Goal: Task Accomplishment & Management: Use online tool/utility

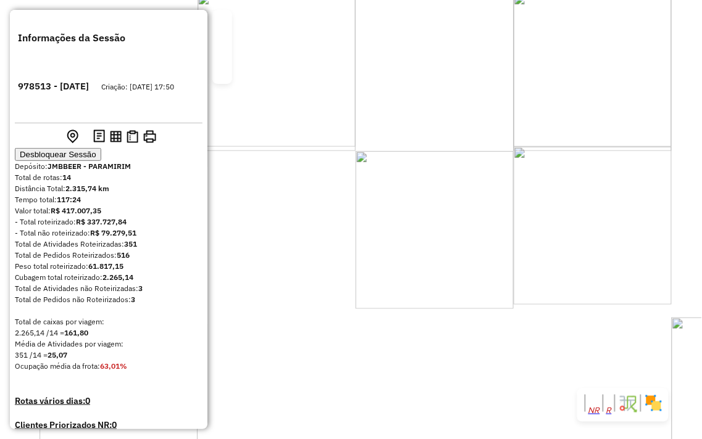
drag, startPoint x: 481, startPoint y: 233, endPoint x: 474, endPoint y: 101, distance: 132.9
click at [477, 97] on div "Janela de atendimento Grade de atendimento Capacidade Transportadoras Veículos …" at bounding box center [351, 219] width 702 height 439
drag, startPoint x: 377, startPoint y: 268, endPoint x: 472, endPoint y: 251, distance: 97.2
click at [472, 251] on div "Atividade não roteirizada 1907 - MERCADINHO DO MILTON Endereço: carapato pe do …" at bounding box center [351, 219] width 702 height 439
click at [546, 252] on div "Atividade não roteirizada 1907 - MERCADINHO DO MILTON Endereço: carapato pe do …" at bounding box center [351, 219] width 702 height 439
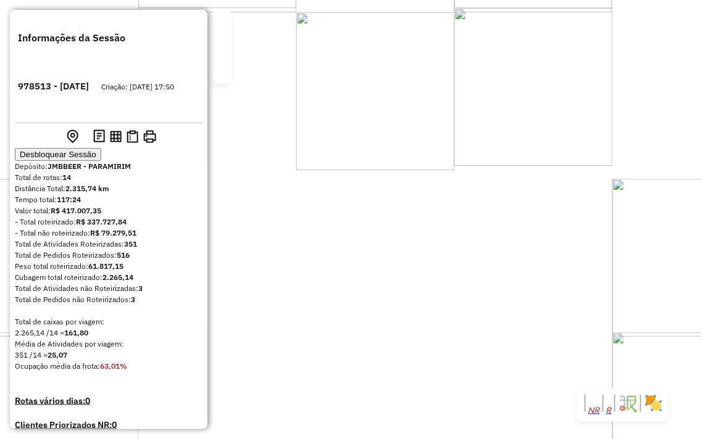
drag, startPoint x: 552, startPoint y: 154, endPoint x: 521, endPoint y: 100, distance: 62.8
click at [525, 99] on div "Janela de atendimento Grade de atendimento Capacidade Transportadoras Veículos …" at bounding box center [351, 219] width 702 height 439
drag, startPoint x: 465, startPoint y: 217, endPoint x: 409, endPoint y: 62, distance: 164.4
click at [410, 69] on div "Janela de atendimento Grade de atendimento Capacidade Transportadoras Veículos …" at bounding box center [351, 219] width 702 height 439
drag, startPoint x: 523, startPoint y: 238, endPoint x: 484, endPoint y: 208, distance: 49.4
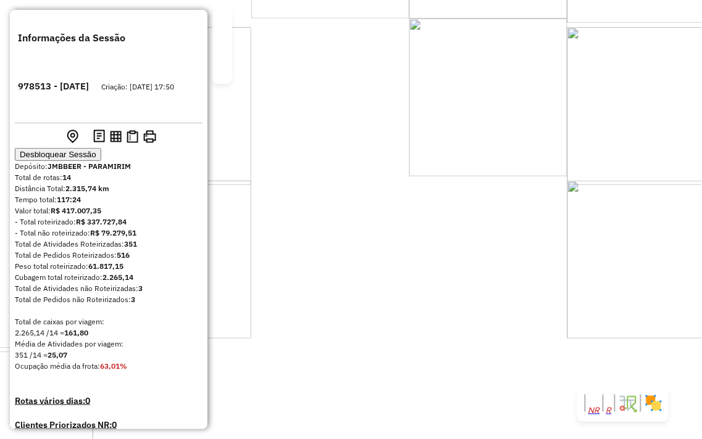
click at [485, 208] on div "Janela de atendimento Grade de atendimento Capacidade Transportadoras Veículos …" at bounding box center [351, 219] width 702 height 439
drag, startPoint x: 366, startPoint y: 294, endPoint x: 429, endPoint y: 293, distance: 63.0
click at [429, 293] on div "Atividade não roteirizada 1143 - RESTAURANTE CONVENIE Endereço: SAO TIMOTEO 100…" at bounding box center [351, 219] width 702 height 439
click at [483, 281] on div "Atividade não roteirizada 1143 - RESTAURANTE CONVENIE Endereço: SAO TIMOTEO 100…" at bounding box center [351, 219] width 702 height 439
drag, startPoint x: 497, startPoint y: 267, endPoint x: 501, endPoint y: 332, distance: 64.9
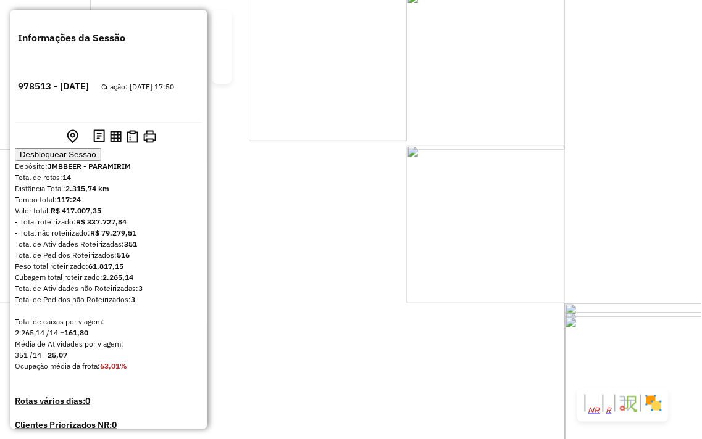
click at [501, 332] on div "Janela de atendimento Grade de atendimento Capacidade Transportadoras Veículos …" at bounding box center [351, 219] width 702 height 439
drag, startPoint x: 496, startPoint y: 151, endPoint x: 578, endPoint y: 33, distance: 142.8
click at [578, 33] on div "Janela de atendimento Grade de atendimento Capacidade Transportadoras Veículos …" at bounding box center [351, 219] width 702 height 439
drag, startPoint x: 380, startPoint y: 299, endPoint x: 520, endPoint y: 288, distance: 140.0
click at [520, 288] on div "Atividade não roteirizada 1143 - RESTAURANTE CONVENIE Endereço: SAO TIMOTEO 100…" at bounding box center [351, 219] width 702 height 439
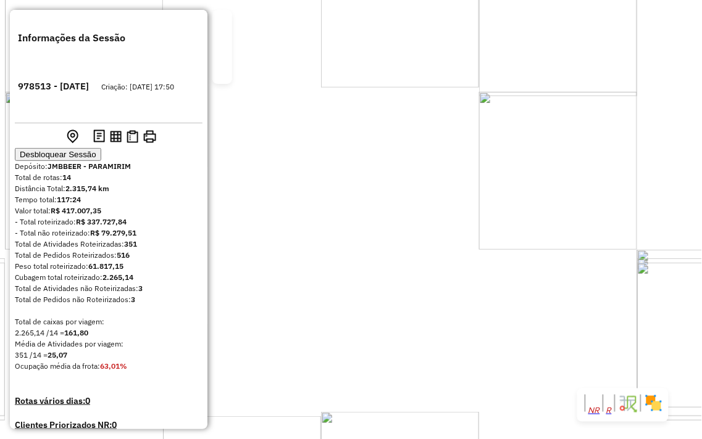
click at [485, 241] on div "Atividade não roteirizada 1143 - RESTAURANTE CONVENIE Endereço: SAO TIMOTEO 100…" at bounding box center [351, 219] width 702 height 439
drag, startPoint x: 451, startPoint y: 156, endPoint x: 511, endPoint y: 307, distance: 163.2
click at [511, 307] on div "Janela de atendimento Grade de atendimento Capacidade Transportadoras Veículos …" at bounding box center [351, 219] width 702 height 439
drag, startPoint x: 478, startPoint y: 215, endPoint x: 469, endPoint y: 256, distance: 41.8
click at [469, 256] on div "Janela de atendimento Grade de atendimento Capacidade Transportadoras Veículos …" at bounding box center [351, 219] width 702 height 439
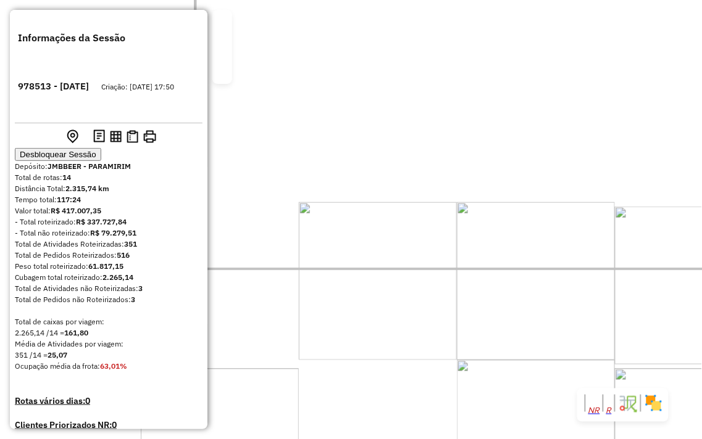
drag, startPoint x: 392, startPoint y: 177, endPoint x: 400, endPoint y: 164, distance: 15.2
click at [399, 171] on div "Janela de atendimento Grade de atendimento Capacidade Transportadoras Veículos …" at bounding box center [351, 219] width 702 height 439
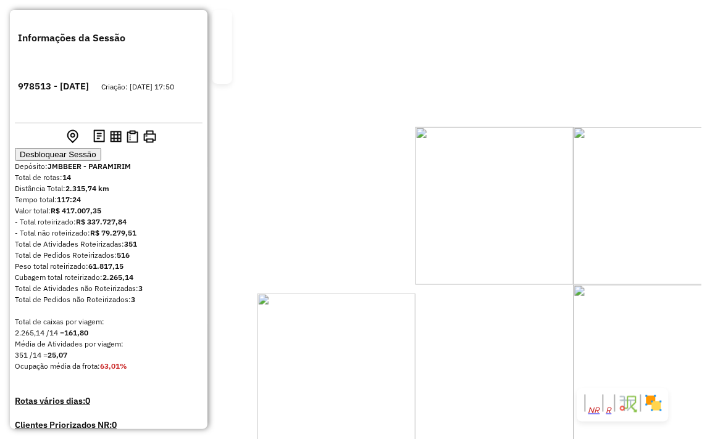
drag, startPoint x: 383, startPoint y: 227, endPoint x: 539, endPoint y: 258, distance: 159.3
click at [506, 233] on div "Atividade não roteirizada 1907 - MERCADINHO DO MILTON Endereço: carapato pe do …" at bounding box center [351, 219] width 702 height 439
drag, startPoint x: 546, startPoint y: 262, endPoint x: 547, endPoint y: 236, distance: 26.0
click at [547, 236] on div "Atividade não roteirizada 1907 - MERCADINHO DO MILTON Endereço: carapato pe do …" at bounding box center [351, 219] width 702 height 439
drag, startPoint x: 392, startPoint y: 136, endPoint x: 412, endPoint y: 135, distance: 20.4
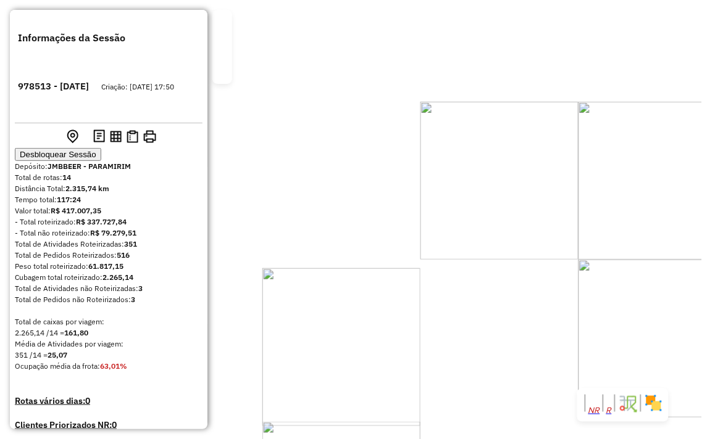
click at [463, 228] on div "Atividade não roteirizada 1907 - MERCADINHO DO MILTON Endereço: carapato pe do …" at bounding box center [351, 219] width 702 height 439
click at [606, 291] on div "Janela de atendimento Grade de atendimento Capacidade Transportadoras Veículos …" at bounding box center [351, 219] width 702 height 439
drag, startPoint x: 631, startPoint y: 300, endPoint x: 521, endPoint y: 127, distance: 205.3
click at [521, 127] on div "Janela de atendimento Grade de atendimento Capacidade Transportadoras Veículos …" at bounding box center [351, 219] width 702 height 439
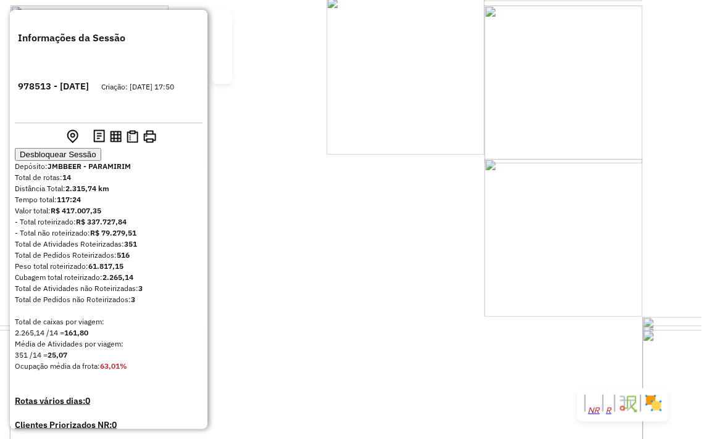
drag, startPoint x: 535, startPoint y: 331, endPoint x: 452, endPoint y: 116, distance: 230.2
click at [452, 119] on div "Janela de atendimento Grade de atendimento Capacidade Transportadoras Veículos …" at bounding box center [351, 219] width 702 height 439
drag, startPoint x: 395, startPoint y: 172, endPoint x: 404, endPoint y: 284, distance: 112.7
drag, startPoint x: 514, startPoint y: 149, endPoint x: 517, endPoint y: 105, distance: 43.9
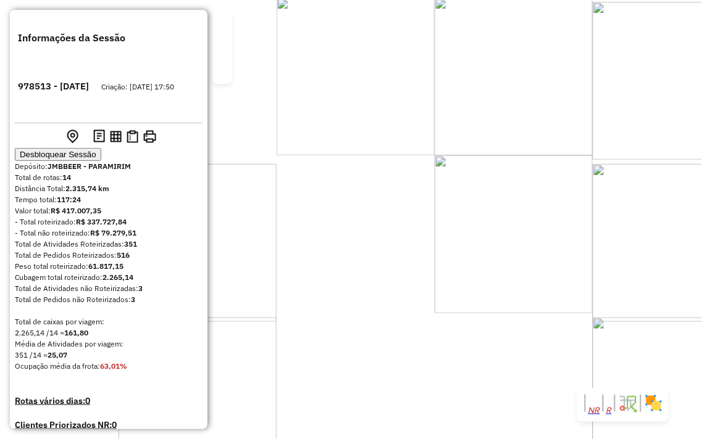
click at [517, 105] on div "Janela de atendimento Grade de atendimento Capacidade Transportadoras Veículos …" at bounding box center [351, 219] width 702 height 439
drag, startPoint x: 638, startPoint y: 243, endPoint x: 361, endPoint y: 231, distance: 277.4
click at [358, 236] on div "Janela de atendimento Grade de atendimento Capacidade Transportadoras Veículos …" at bounding box center [351, 219] width 702 height 439
drag, startPoint x: 585, startPoint y: 136, endPoint x: 152, endPoint y: 198, distance: 437.1
click at [152, 198] on hb-router-mapa "Informações da Sessão 978513 - [DATE] Criação: [DATE] 17:50 Desbloquear Sessão …" at bounding box center [351, 219] width 702 height 439
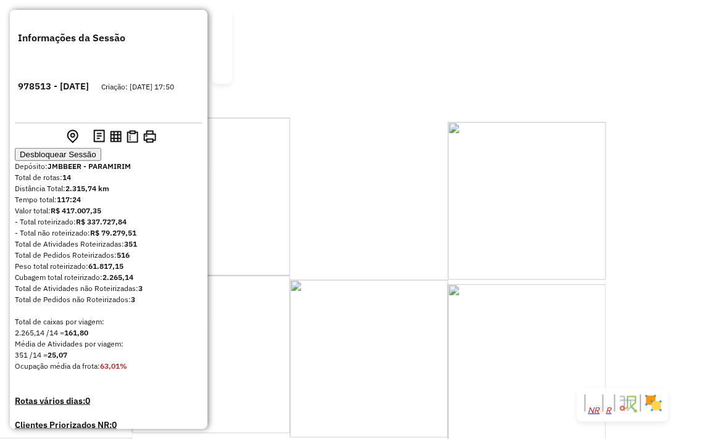
drag, startPoint x: 385, startPoint y: 173, endPoint x: 433, endPoint y: 154, distance: 51.0
click at [430, 143] on div "Janela de atendimento Grade de atendimento Capacidade Transportadoras Veículos …" at bounding box center [351, 219] width 702 height 439
drag, startPoint x: 422, startPoint y: 222, endPoint x: 468, endPoint y: 169, distance: 70.5
click at [477, 117] on div "Janela de atendimento Grade de atendimento Capacidade Transportadoras Veículos …" at bounding box center [351, 219] width 702 height 439
drag, startPoint x: 427, startPoint y: 193, endPoint x: 475, endPoint y: 79, distance: 123.6
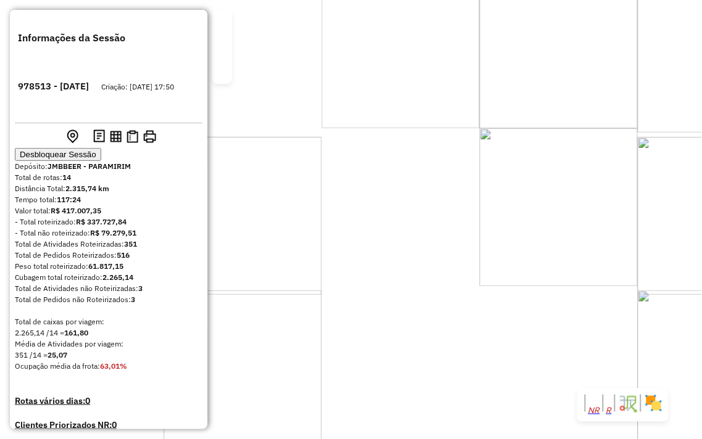
click at [475, 79] on div "Janela de atendimento Grade de atendimento Capacidade Transportadoras Veículos …" at bounding box center [351, 219] width 702 height 439
drag, startPoint x: 488, startPoint y: 120, endPoint x: 567, endPoint y: 236, distance: 140.5
click at [568, 236] on div "Janela de atendimento Grade de atendimento Capacidade Transportadoras Veículos …" at bounding box center [351, 219] width 702 height 439
select select "**********"
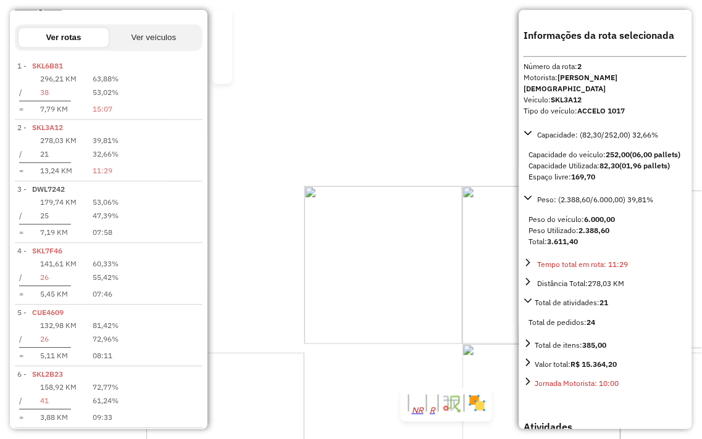
scroll to position [528, 0]
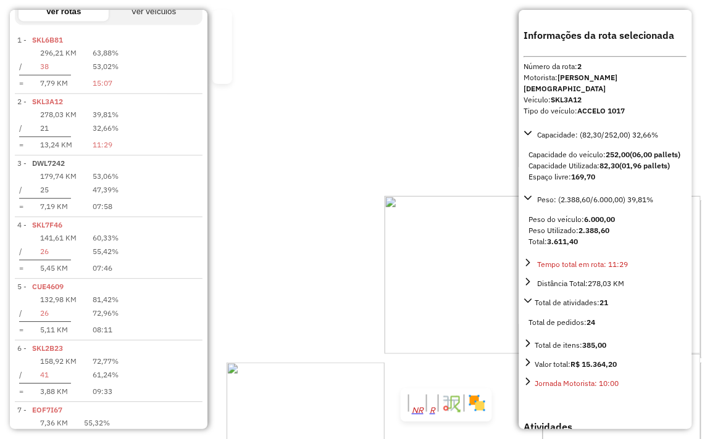
drag, startPoint x: 359, startPoint y: 248, endPoint x: 439, endPoint y: 258, distance: 80.8
click at [411, 278] on div "3074 - EDVAN DO [MEDICAL_DATA] Endereço: AC POVOADO DO [MEDICAL_DATA] 1 Bairro:…" at bounding box center [351, 219] width 702 height 439
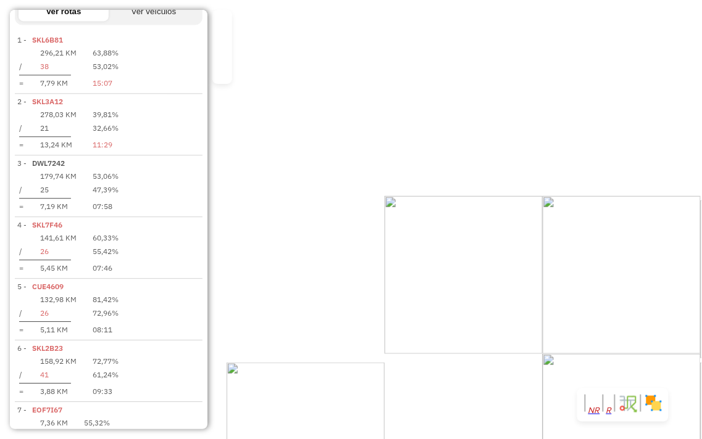
drag, startPoint x: 481, startPoint y: 227, endPoint x: 458, endPoint y: 286, distance: 63.2
click at [458, 286] on div "Janela de atendimento Grade de atendimento Capacidade Transportadoras Veículos …" at bounding box center [351, 219] width 702 height 439
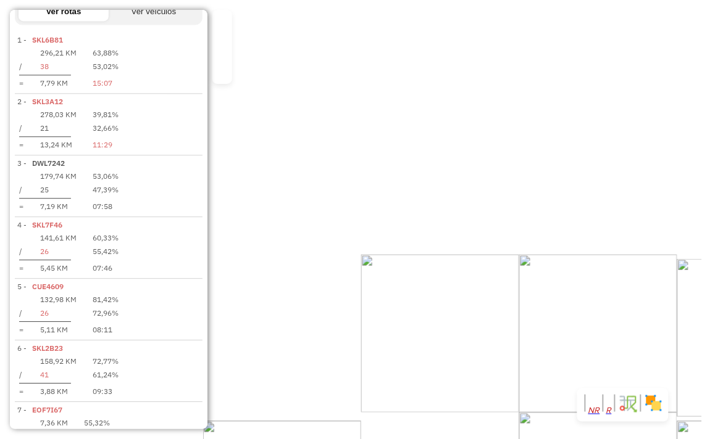
select select "**********"
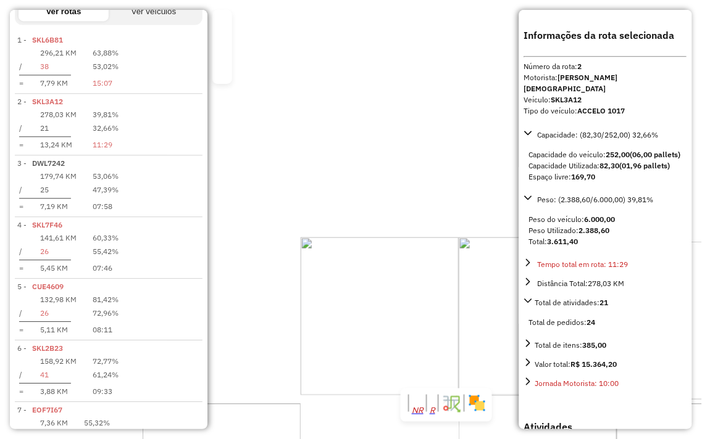
drag, startPoint x: 435, startPoint y: 323, endPoint x: 489, endPoint y: 307, distance: 56.8
click at [489, 307] on div "3153 - BAR E MERCADO RIACHI Endereço: POV RIACHINHO DO VAO 260 Bairro: [PERSON_…" at bounding box center [351, 219] width 702 height 439
click at [392, 304] on div "3153 - BAR E MERCADO RIACHI Endereço: POV RIACHINHO DO VAO 260 Bairro: [PERSON_…" at bounding box center [351, 219] width 702 height 439
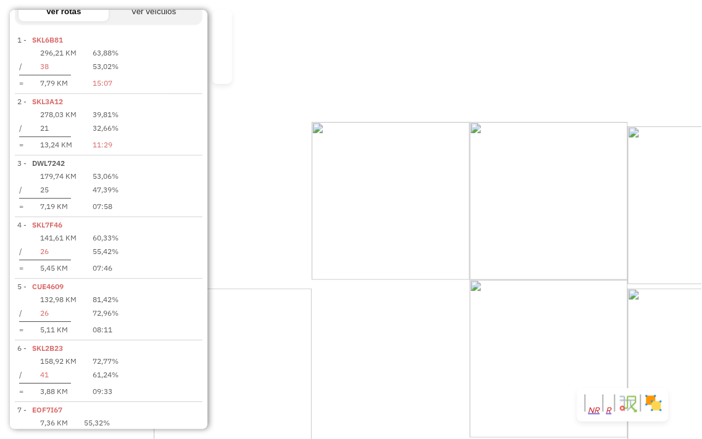
drag, startPoint x: 476, startPoint y: 303, endPoint x: 488, endPoint y: 186, distance: 117.8
click at [488, 186] on div "Janela de atendimento Grade de atendimento Capacidade Transportadoras Veículos …" at bounding box center [351, 219] width 702 height 439
drag, startPoint x: 467, startPoint y: 232, endPoint x: 479, endPoint y: 133, distance: 100.1
click at [479, 133] on div "Janela de atendimento Grade de atendimento Capacidade Transportadoras Veículos …" at bounding box center [351, 219] width 702 height 439
drag, startPoint x: 472, startPoint y: 261, endPoint x: 542, endPoint y: 287, distance: 75.0
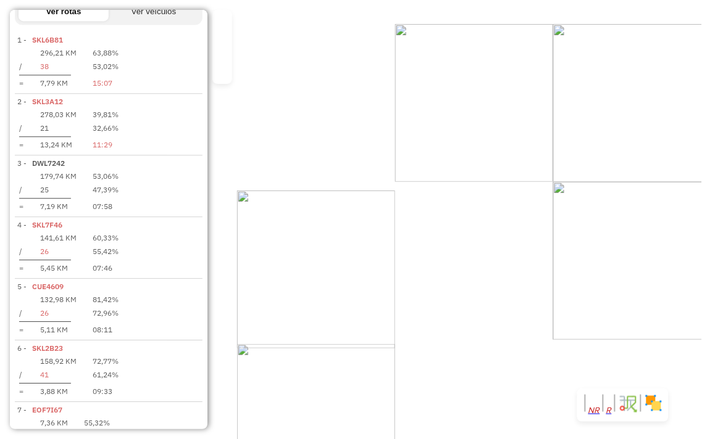
click at [542, 287] on div "Janela de atendimento Grade de atendimento Capacidade Transportadoras Veículos …" at bounding box center [351, 219] width 702 height 439
drag, startPoint x: 587, startPoint y: 281, endPoint x: 578, endPoint y: 220, distance: 61.8
click at [578, 220] on div "Janela de atendimento Grade de atendimento Capacidade Transportadoras Veículos …" at bounding box center [351, 219] width 702 height 439
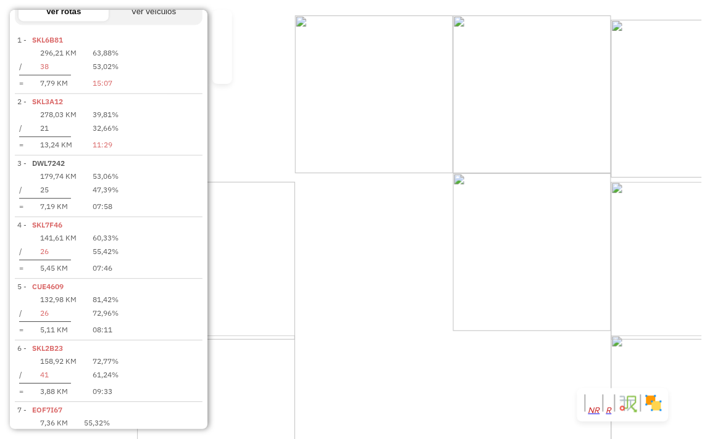
drag, startPoint x: 550, startPoint y: 207, endPoint x: 538, endPoint y: 144, distance: 64.0
click at [538, 144] on div "Janela de atendimento Grade de atendimento Capacidade Transportadoras Veículos …" at bounding box center [351, 219] width 702 height 439
drag, startPoint x: 535, startPoint y: 139, endPoint x: 544, endPoint y: 225, distance: 86.3
click at [544, 225] on div "Janela de atendimento Grade de atendimento Capacidade Transportadoras Veículos …" at bounding box center [351, 219] width 702 height 439
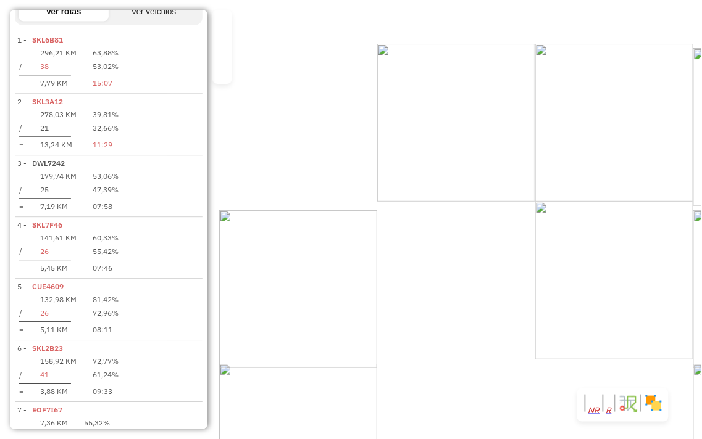
drag, startPoint x: 600, startPoint y: 175, endPoint x: 664, endPoint y: 167, distance: 64.8
click at [664, 167] on div "Janela de atendimento Grade de atendimento Capacidade Transportadoras Veículos …" at bounding box center [351, 219] width 702 height 439
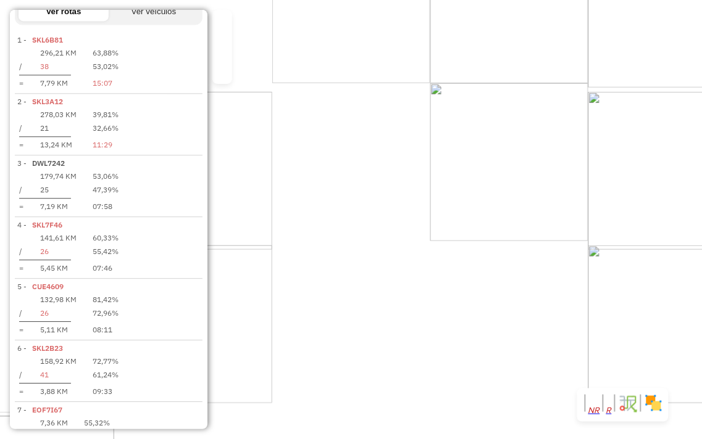
drag, startPoint x: 542, startPoint y: 182, endPoint x: 477, endPoint y: 260, distance: 101.2
click at [477, 260] on div "Rota 2 - Placa SKL3A12 3005 - BAR DO TIAO Rota 2 - Placa SKL3A12 2987 - MERCADI…" at bounding box center [351, 219] width 702 height 439
click at [560, 143] on div "Rota 2 - Placa SKL3A12 3005 - BAR DO TIAO Rota 2 - Placa SKL3A12 2987 - MERCADI…" at bounding box center [351, 219] width 702 height 439
drag, startPoint x: 560, startPoint y: 115, endPoint x: 601, endPoint y: 217, distance: 110.3
click at [601, 217] on div "Janela de atendimento Grade de atendimento Capacidade Transportadoras Veículos …" at bounding box center [351, 219] width 702 height 439
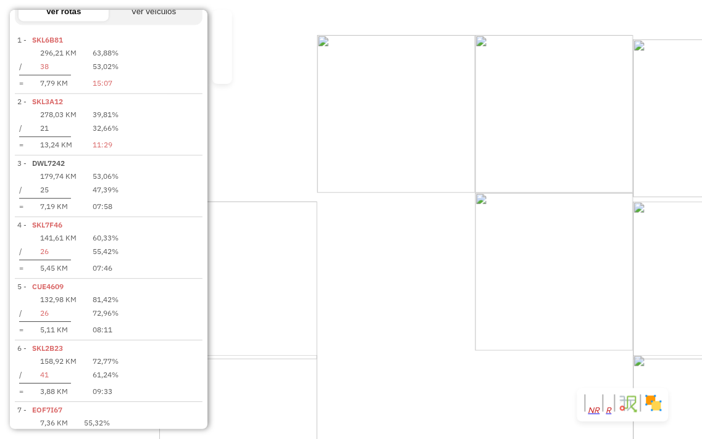
drag, startPoint x: 578, startPoint y: 169, endPoint x: 589, endPoint y: 188, distance: 22.1
click at [588, 187] on div "Janela de atendimento Grade de atendimento Capacidade Transportadoras Veículos …" at bounding box center [351, 219] width 702 height 439
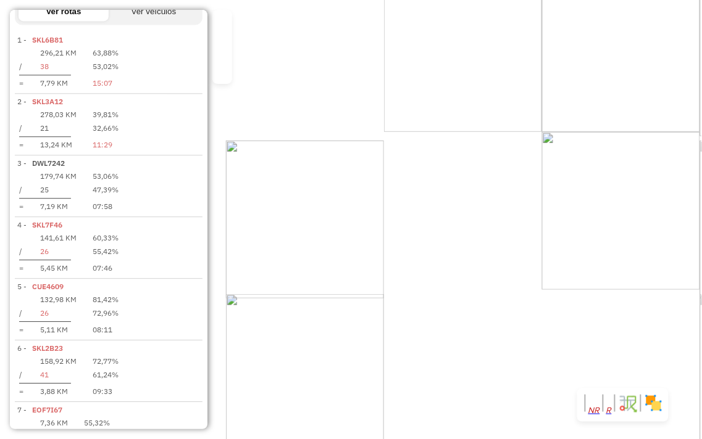
drag, startPoint x: 558, startPoint y: 179, endPoint x: 620, endPoint y: 88, distance: 110.6
click at [621, 88] on div "Janela de atendimento Grade de atendimento Capacidade Transportadoras Veículos …" at bounding box center [351, 219] width 702 height 439
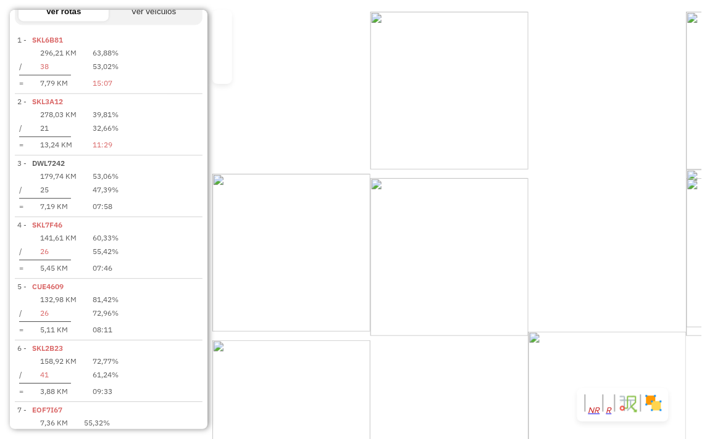
drag, startPoint x: 475, startPoint y: 268, endPoint x: 620, endPoint y: 201, distance: 159.1
click at [620, 201] on div "Janela de atendimento Grade de atendimento Capacidade Transportadoras Veículos …" at bounding box center [351, 219] width 702 height 439
click at [530, 146] on div "Janela de atendimento Grade de atendimento Capacidade Transportadoras Veículos …" at bounding box center [351, 219] width 702 height 439
drag, startPoint x: 530, startPoint y: 146, endPoint x: 547, endPoint y: 179, distance: 37.8
click at [547, 179] on div "Janela de atendimento Grade de atendimento Capacidade Transportadoras Veículos …" at bounding box center [351, 219] width 702 height 439
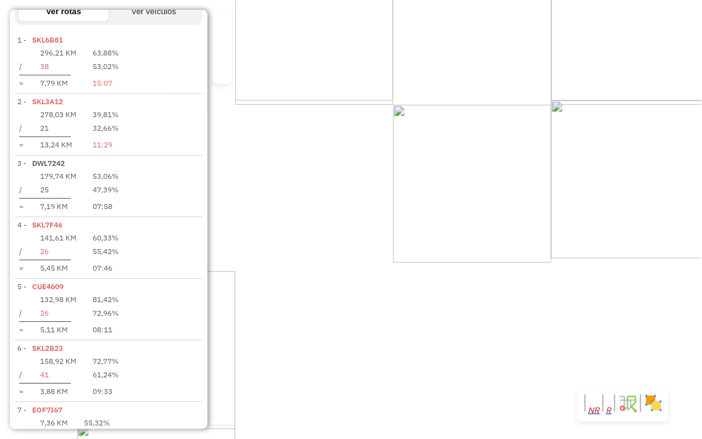
drag, startPoint x: 394, startPoint y: 259, endPoint x: 476, endPoint y: 144, distance: 141.6
click at [476, 143] on div "Janela de atendimento Grade de atendimento Capacidade Transportadoras Veículos …" at bounding box center [351, 219] width 702 height 439
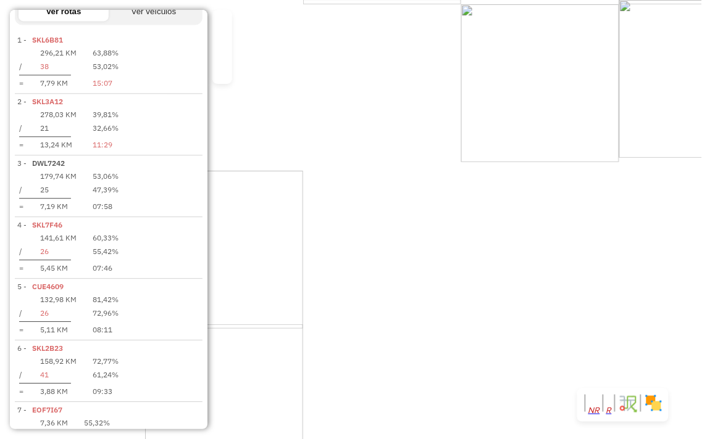
drag, startPoint x: 417, startPoint y: 301, endPoint x: 475, endPoint y: 227, distance: 94.1
click at [475, 227] on div "Janela de atendimento Grade de atendimento Capacidade Transportadoras Veículos …" at bounding box center [351, 219] width 702 height 439
drag, startPoint x: 502, startPoint y: 199, endPoint x: 472, endPoint y: 149, distance: 57.6
click at [472, 149] on div "Janela de atendimento Grade de atendimento Capacidade Transportadoras Veículos …" at bounding box center [351, 219] width 702 height 439
drag, startPoint x: 472, startPoint y: 151, endPoint x: 427, endPoint y: 281, distance: 138.4
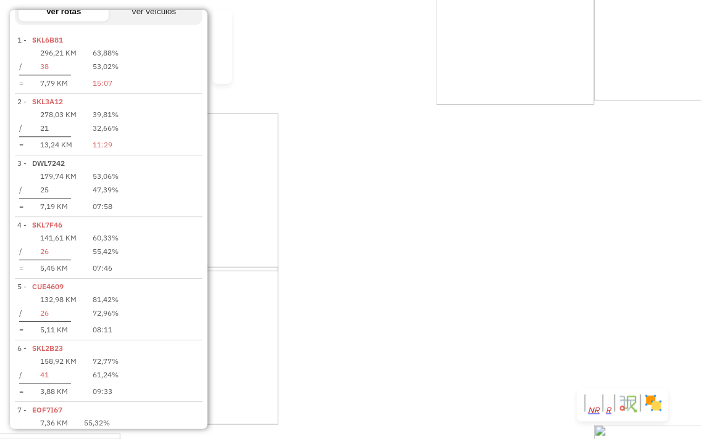
click at [428, 282] on div "Janela de atendimento Grade de atendimento Capacidade Transportadoras Veículos …" at bounding box center [351, 219] width 702 height 439
drag, startPoint x: 541, startPoint y: 143, endPoint x: 546, endPoint y: 120, distance: 24.0
click at [546, 122] on div "Janela de atendimento Grade de atendimento Capacidade Transportadoras Veículos …" at bounding box center [351, 219] width 702 height 439
drag, startPoint x: 546, startPoint y: 108, endPoint x: 478, endPoint y: 177, distance: 96.5
click at [528, 196] on div "Janela de atendimento Grade de atendimento Capacidade Transportadoras Veículos …" at bounding box center [351, 219] width 702 height 439
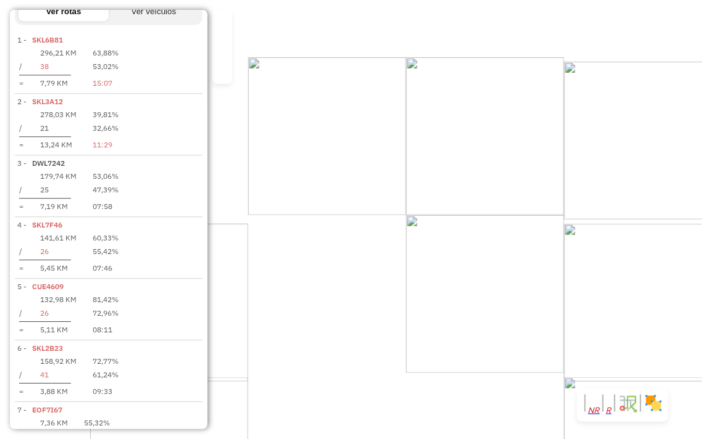
select select "**********"
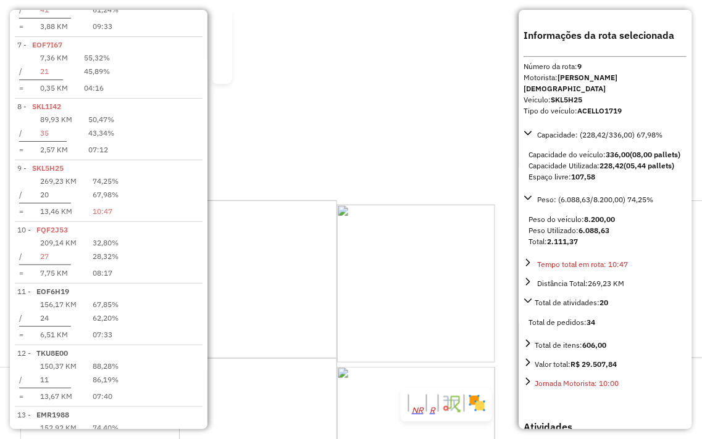
scroll to position [934, 0]
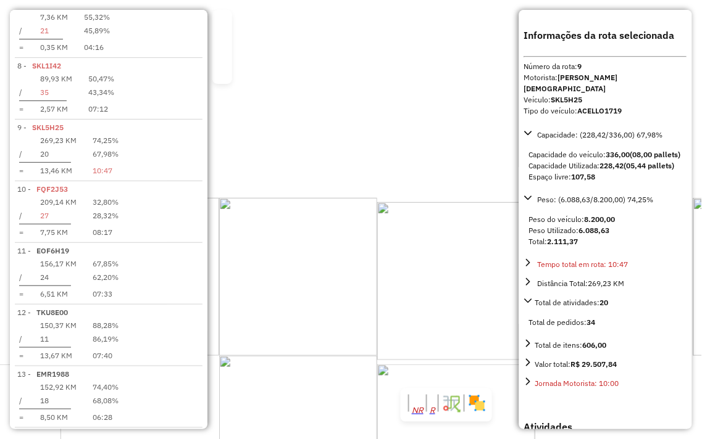
drag, startPoint x: 385, startPoint y: 290, endPoint x: 502, endPoint y: 274, distance: 118.4
click at [502, 274] on div "1458 - ATACADO [PERSON_NAME] Endereço: [GEOGRAPHIC_DATA] 33 Bairro: IBIAJARA ([…" at bounding box center [351, 219] width 702 height 439
click at [484, 273] on div "1458 - ATACADO [PERSON_NAME] Endereço: [GEOGRAPHIC_DATA] 33 Bairro: IBIAJARA ([…" at bounding box center [351, 219] width 702 height 439
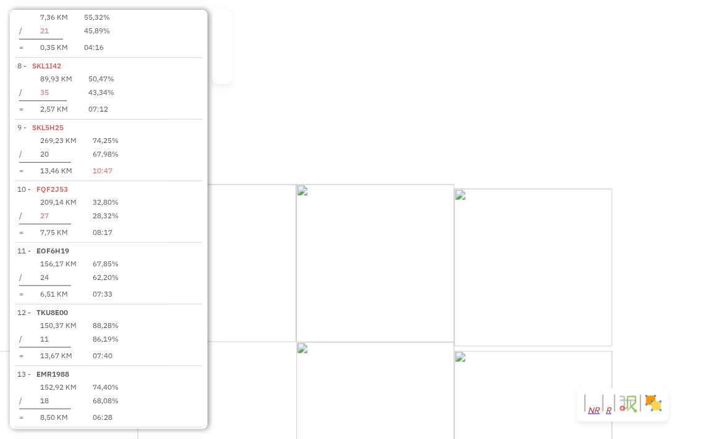
select select "**********"
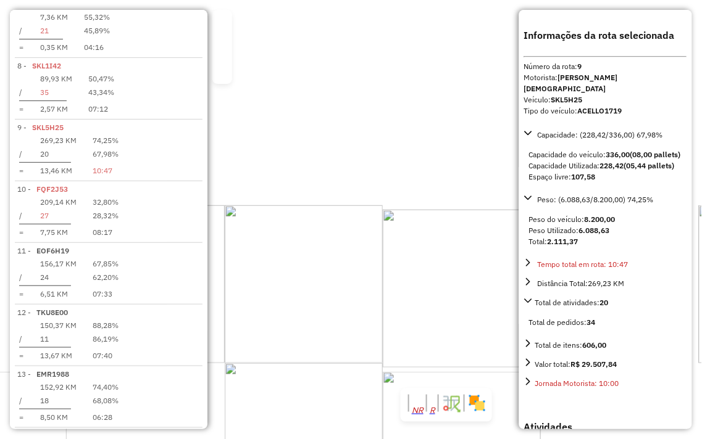
drag, startPoint x: 452, startPoint y: 275, endPoint x: 505, endPoint y: 277, distance: 53.1
click at [505, 277] on div "1451 - SUPEMERCADO [PERSON_NAME]: Ibiajara 66 Bairro: IBIAJARA ([GEOGRAPHIC_DAT…" at bounding box center [351, 219] width 702 height 439
click at [451, 281] on div "1451 - SUPEMERCADO [PERSON_NAME]: Ibiajara 66 Bairro: IBIAJARA ([GEOGRAPHIC_DAT…" at bounding box center [351, 219] width 702 height 439
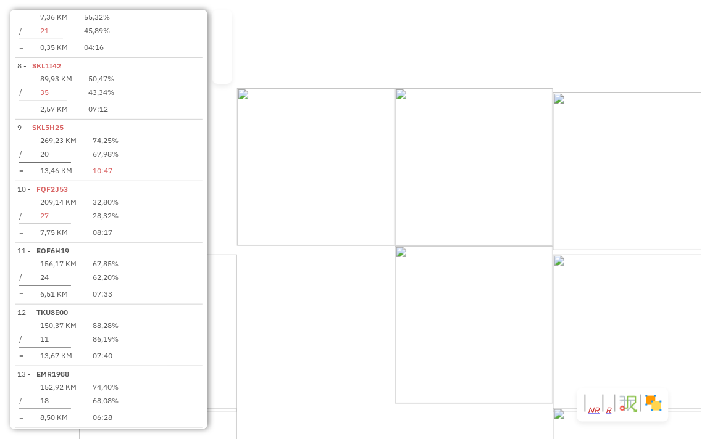
drag, startPoint x: 540, startPoint y: 294, endPoint x: 562, endPoint y: 132, distance: 163.2
click at [562, 139] on div "Janela de atendimento Grade de atendimento Capacidade Transportadoras Veículos …" at bounding box center [351, 219] width 702 height 439
drag, startPoint x: 447, startPoint y: 167, endPoint x: 585, endPoint y: 222, distance: 149.0
click at [585, 222] on div "Janela de atendimento Grade de atendimento Capacidade Transportadoras Veículos …" at bounding box center [351, 219] width 702 height 439
drag, startPoint x: 591, startPoint y: 223, endPoint x: 496, endPoint y: 198, distance: 97.6
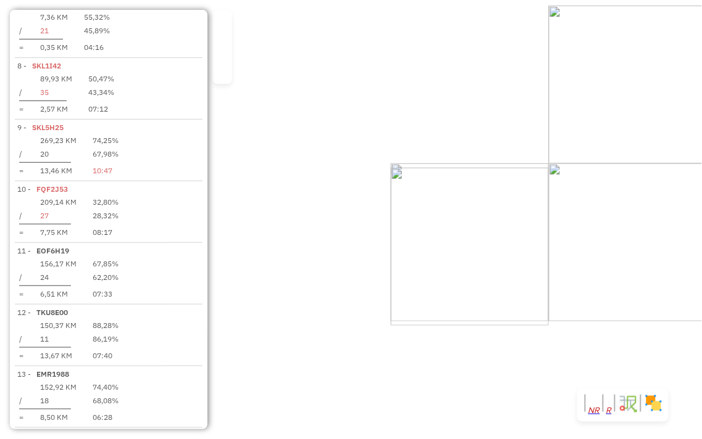
click at [501, 199] on div "Janela de atendimento Grade de atendimento Capacidade Transportadoras Veículos …" at bounding box center [351, 219] width 702 height 439
drag, startPoint x: 507, startPoint y: 172, endPoint x: 497, endPoint y: 144, distance: 29.7
click at [497, 144] on div "Janela de atendimento Grade de atendimento Capacidade Transportadoras Veículos …" at bounding box center [351, 219] width 702 height 439
